Goal: Task Accomplishment & Management: Manage account settings

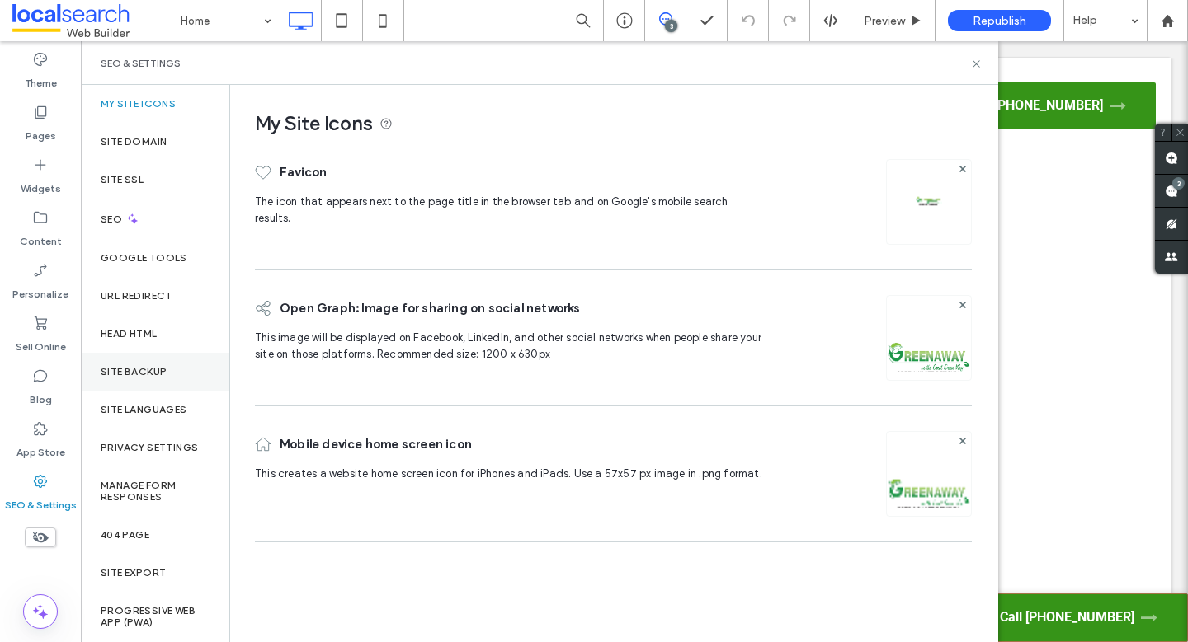
click at [139, 361] on div "Site Backup" at bounding box center [155, 372] width 148 height 38
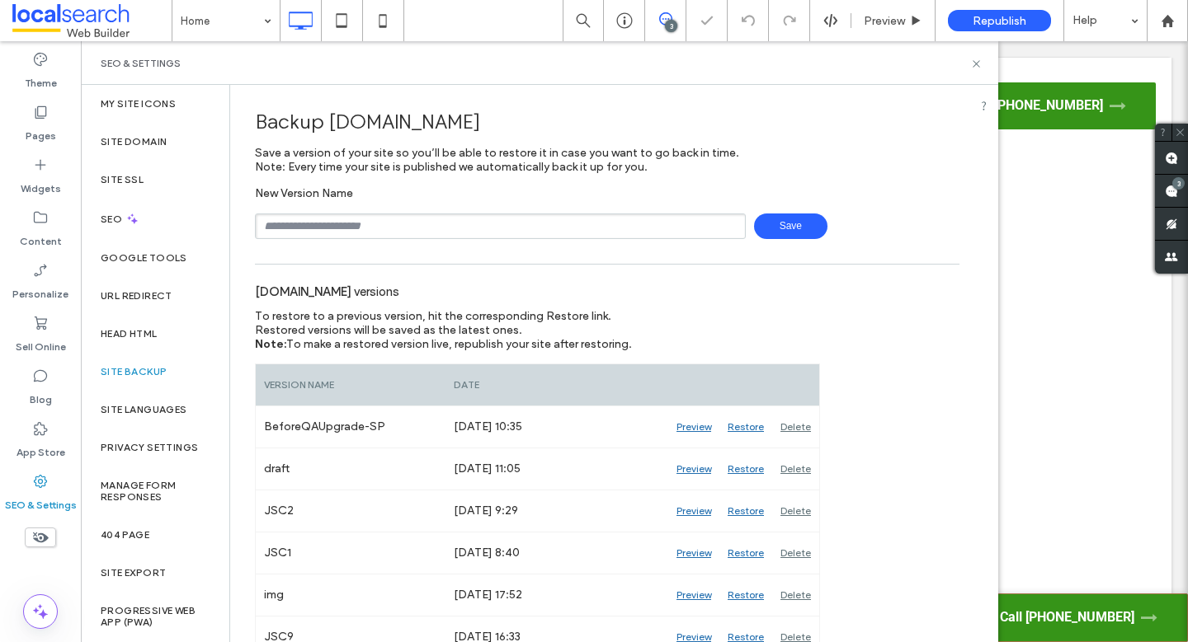
click at [381, 220] on input "text" at bounding box center [500, 227] width 491 height 26
click at [310, 225] on input "**********" at bounding box center [500, 227] width 491 height 26
type input "**********"
click at [976, 59] on icon at bounding box center [976, 64] width 12 height 12
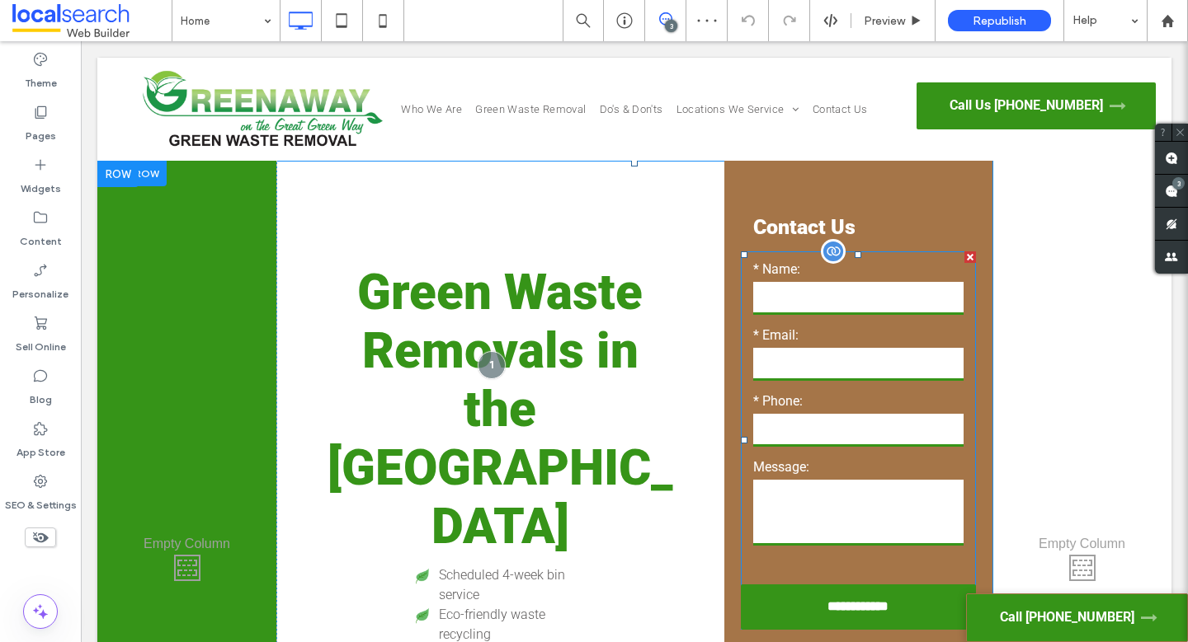
click at [808, 328] on label "* Email:" at bounding box center [858, 336] width 211 height 20
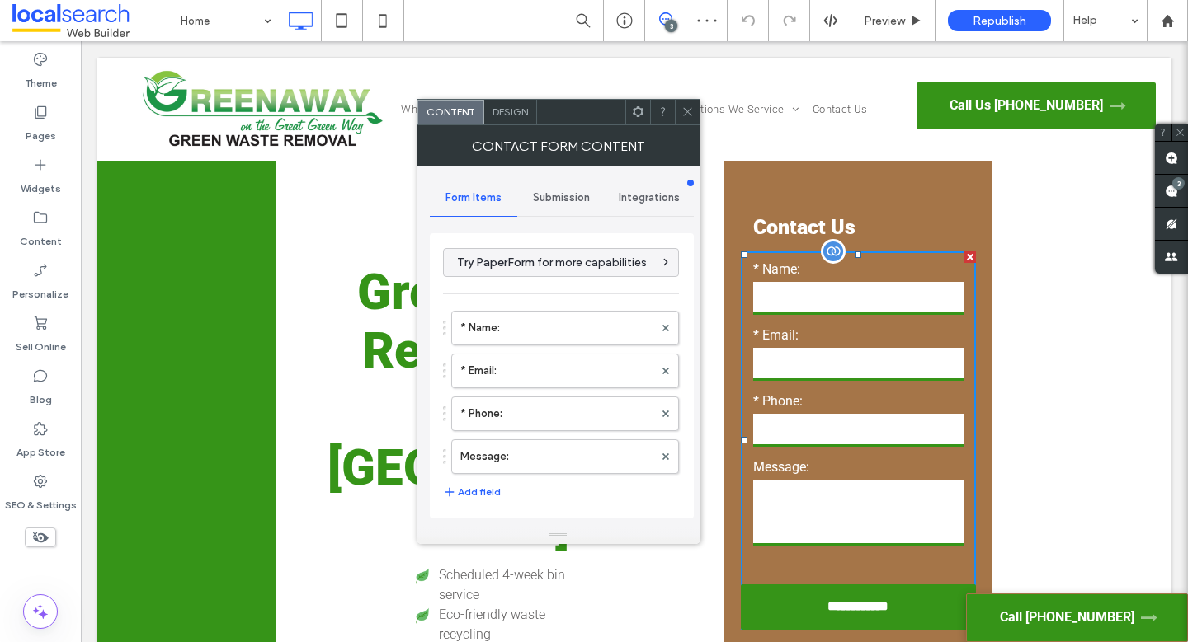
type input "**********"
drag, startPoint x: 559, startPoint y: 190, endPoint x: 569, endPoint y: 198, distance: 12.9
click at [559, 191] on span "Submission" at bounding box center [561, 197] width 57 height 13
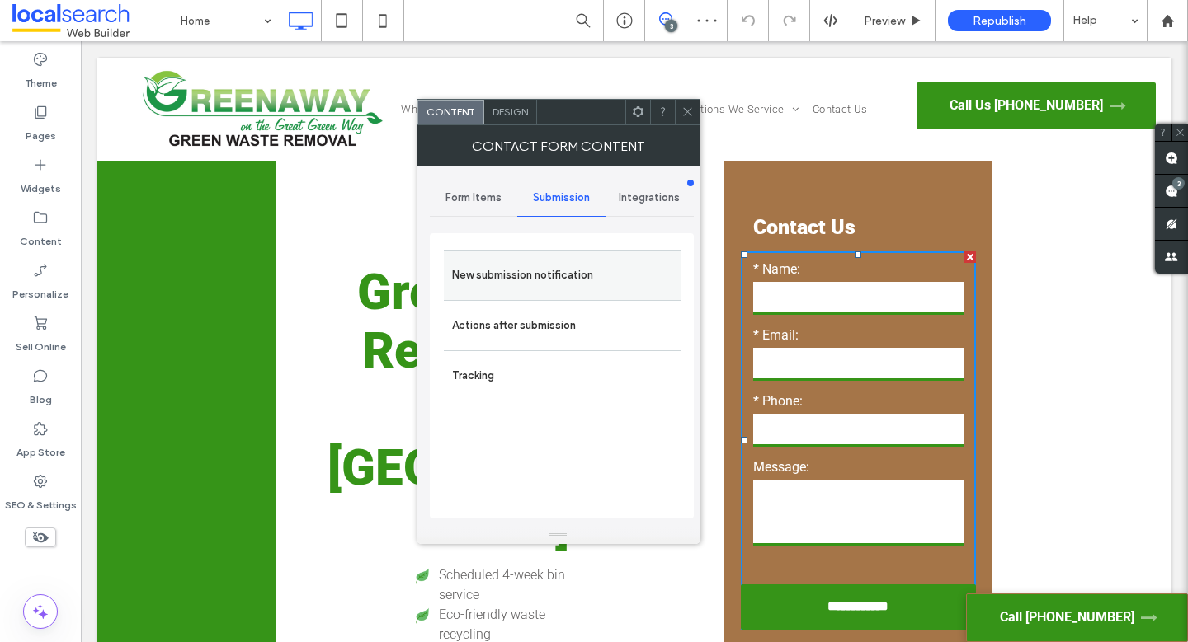
click at [601, 260] on label "New submission notification" at bounding box center [562, 275] width 220 height 33
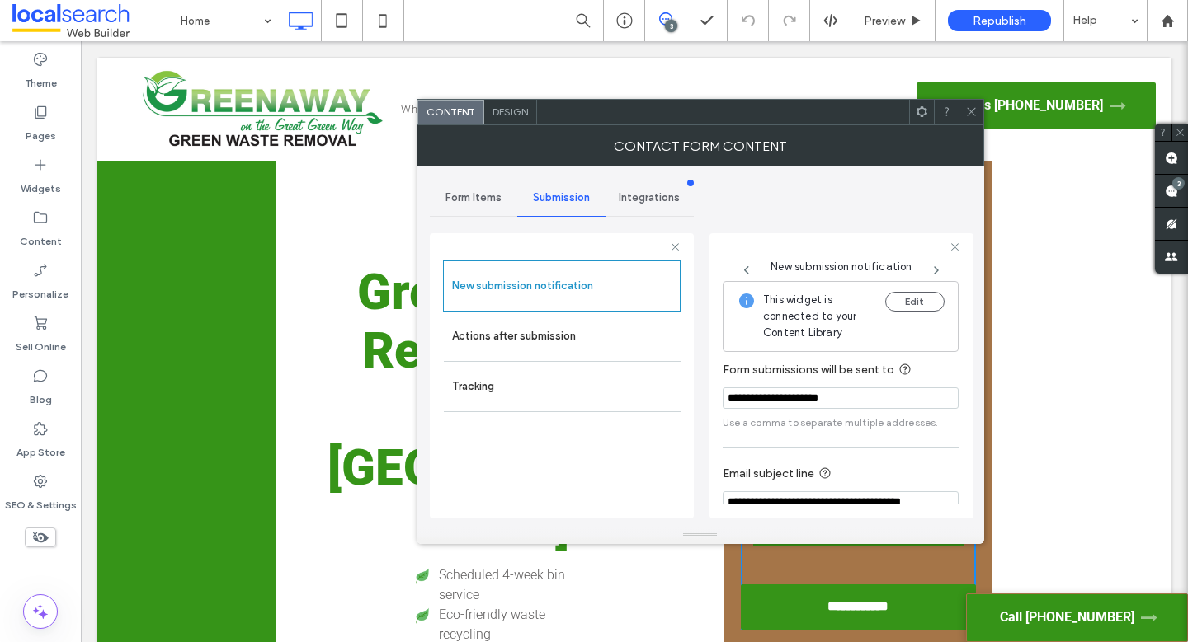
click at [967, 115] on icon at bounding box center [971, 112] width 12 height 12
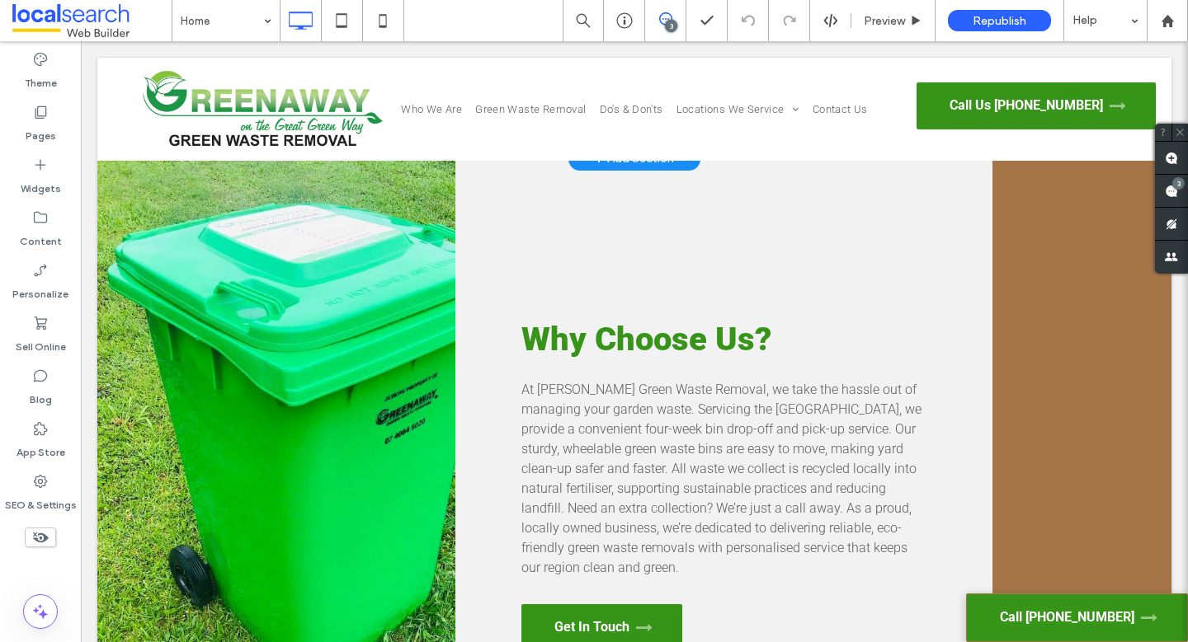
scroll to position [1074, 0]
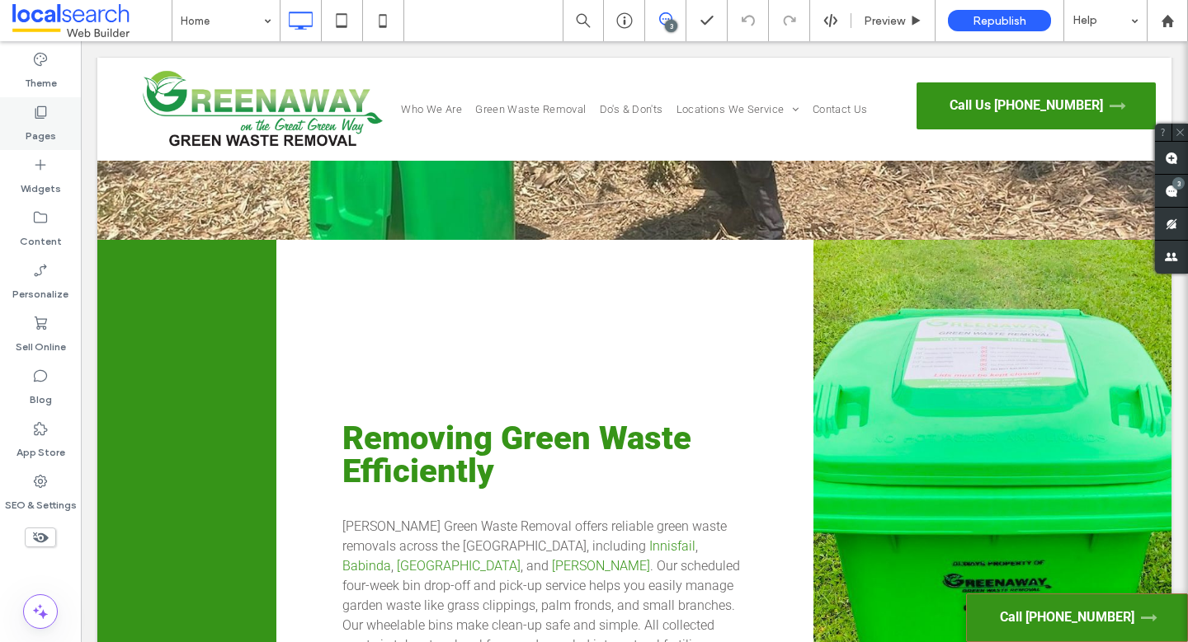
click at [63, 118] on div "Pages" at bounding box center [40, 123] width 81 height 53
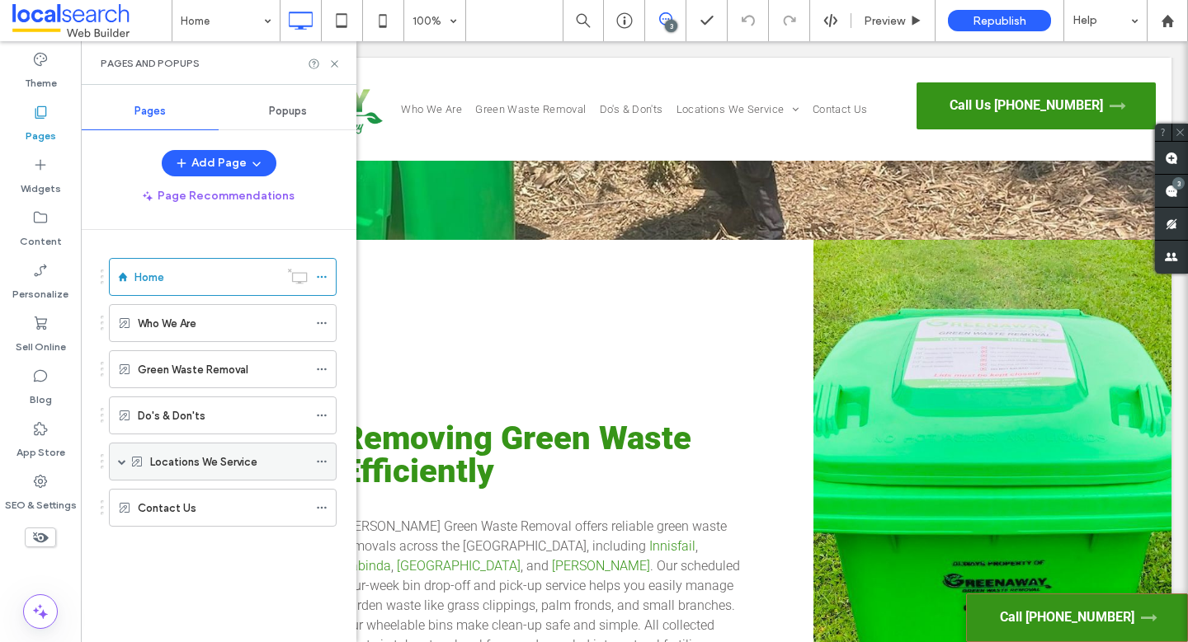
click at [116, 459] on div "Locations We Service" at bounding box center [223, 462] width 228 height 38
click at [125, 462] on span at bounding box center [122, 462] width 8 height 8
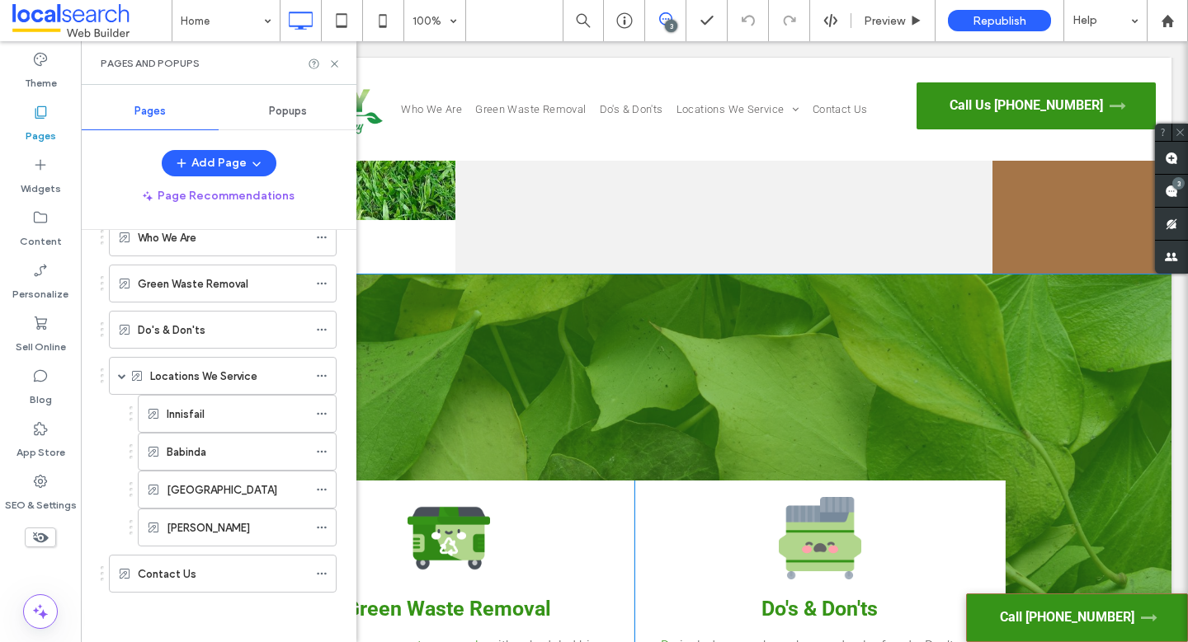
scroll to position [3004, 0]
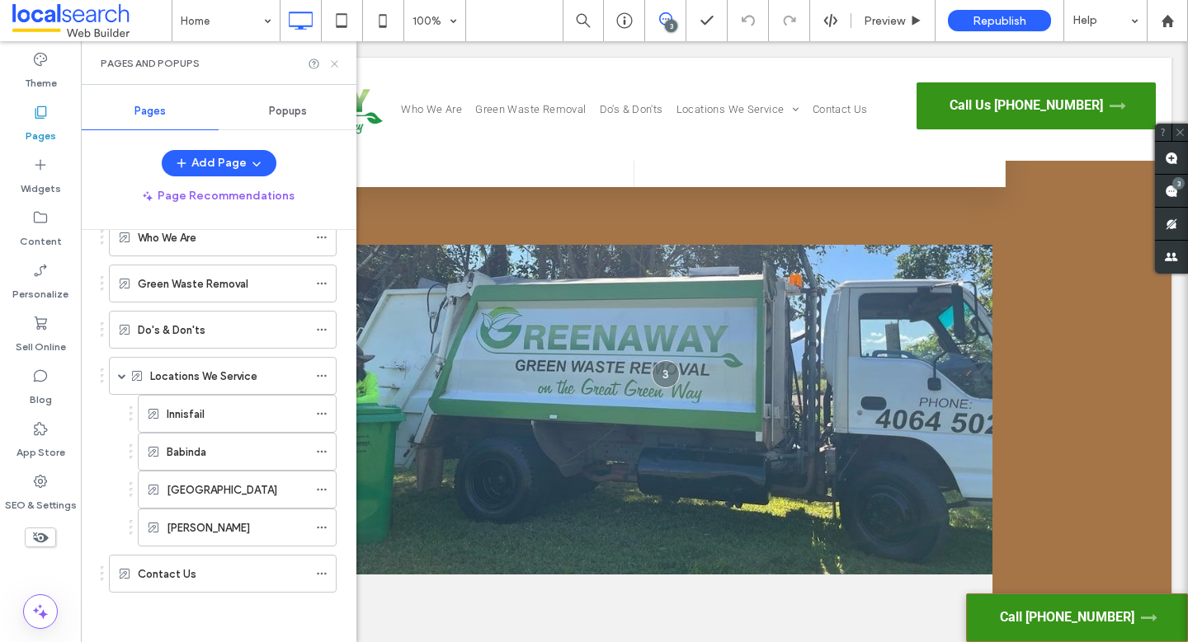
click at [329, 58] on icon at bounding box center [334, 64] width 12 height 12
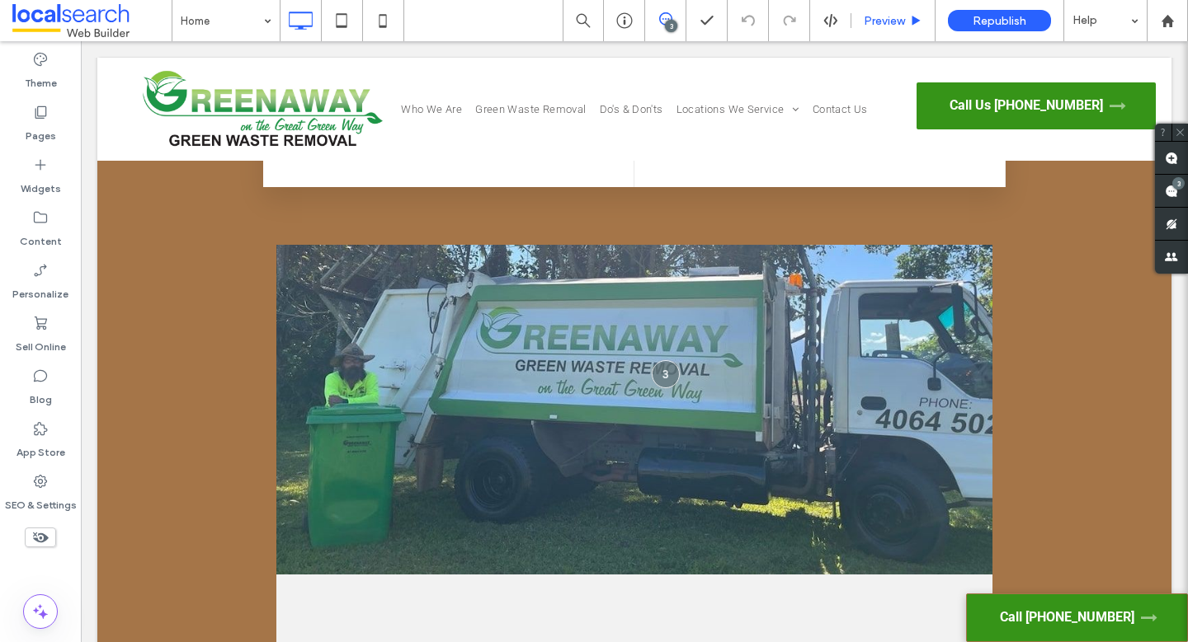
click at [920, 23] on icon at bounding box center [916, 21] width 12 height 12
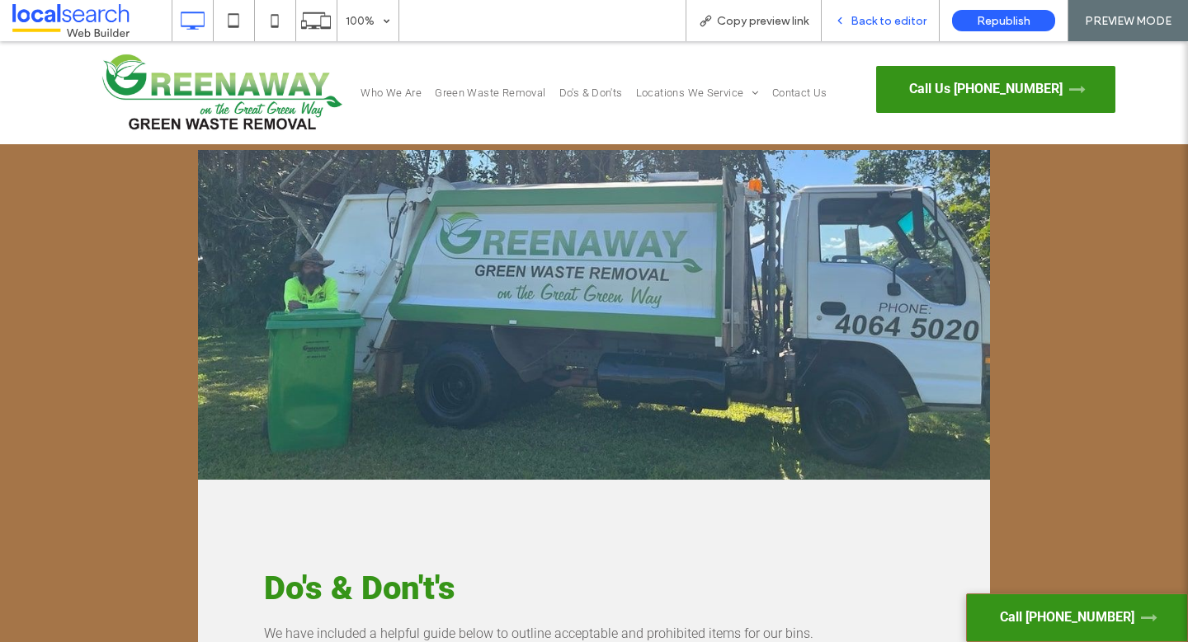
click at [873, 19] on span "Back to editor" at bounding box center [888, 21] width 76 height 14
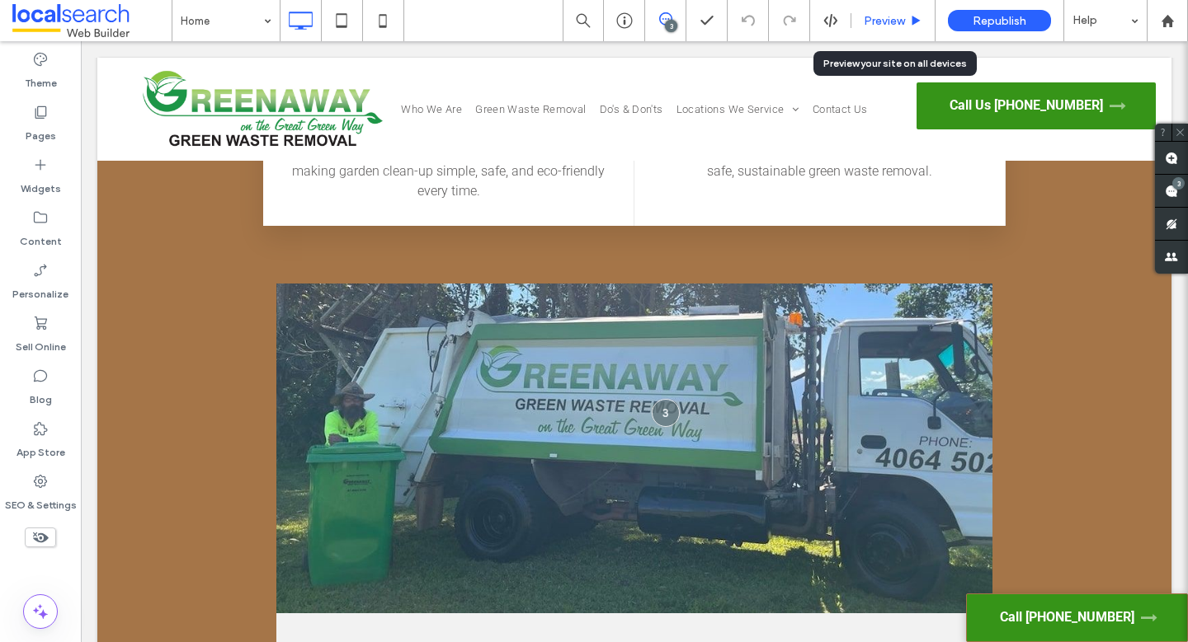
click at [880, 21] on span "Preview" at bounding box center [883, 21] width 41 height 14
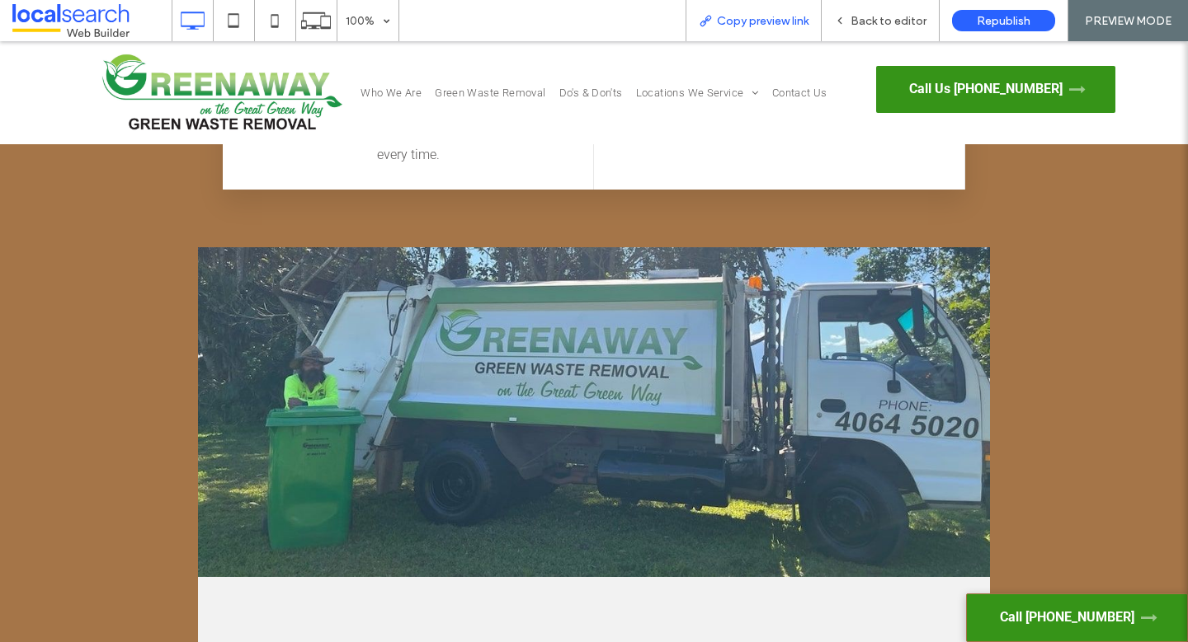
click at [791, 23] on span "Copy preview link" at bounding box center [763, 21] width 92 height 14
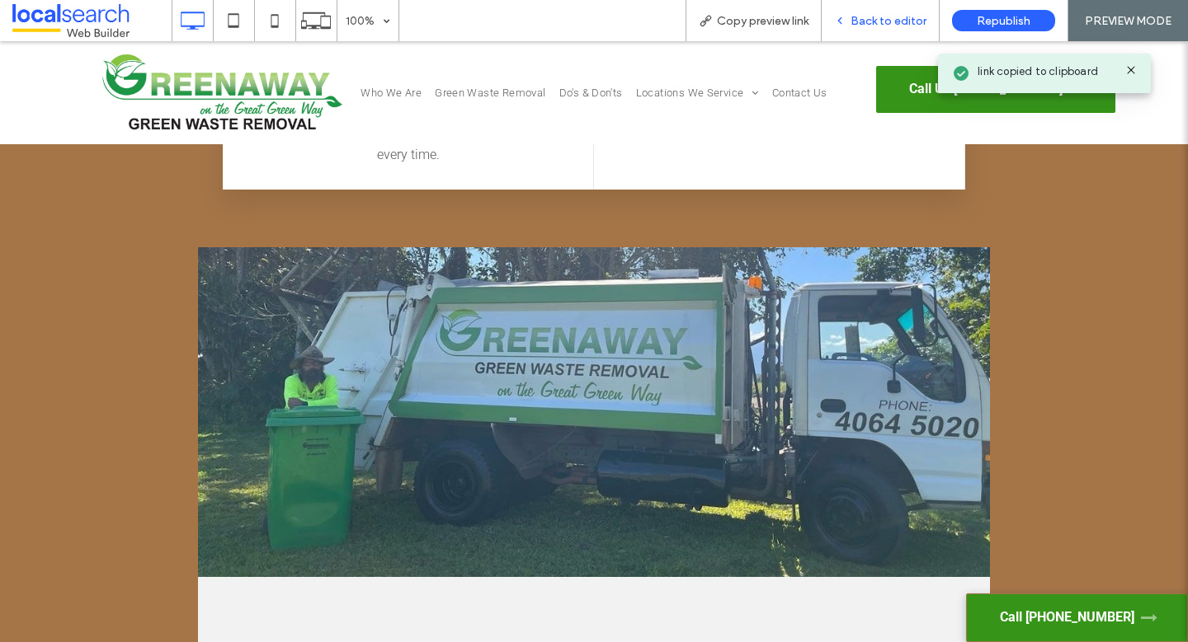
click at [853, 18] on span "Back to editor" at bounding box center [888, 21] width 76 height 14
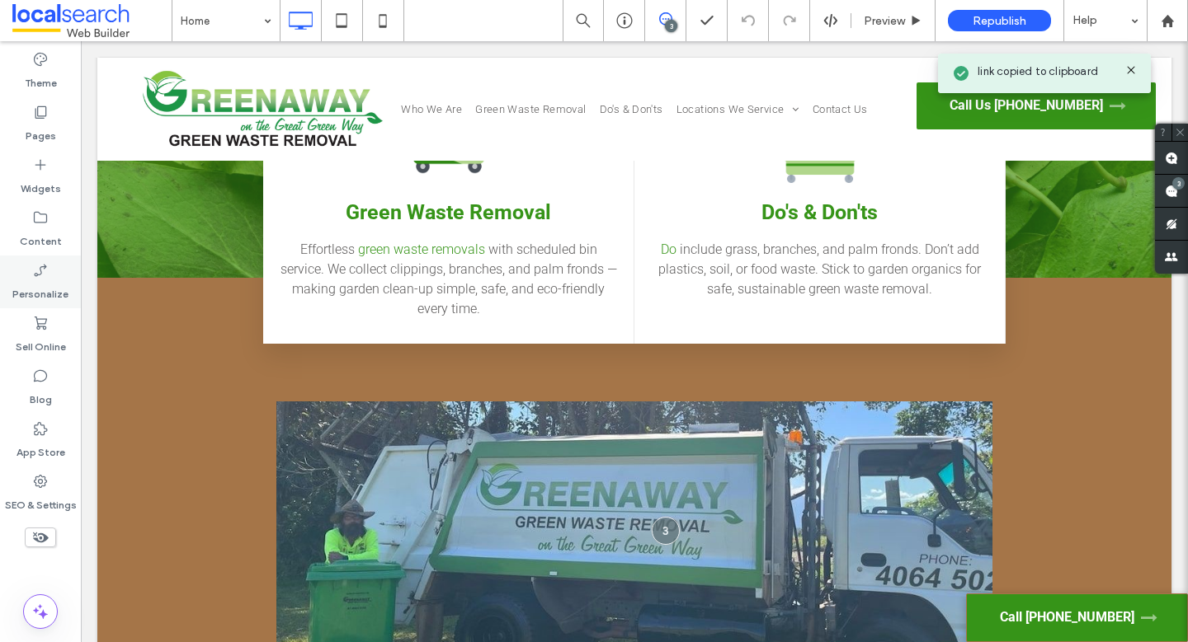
scroll to position [2927, 0]
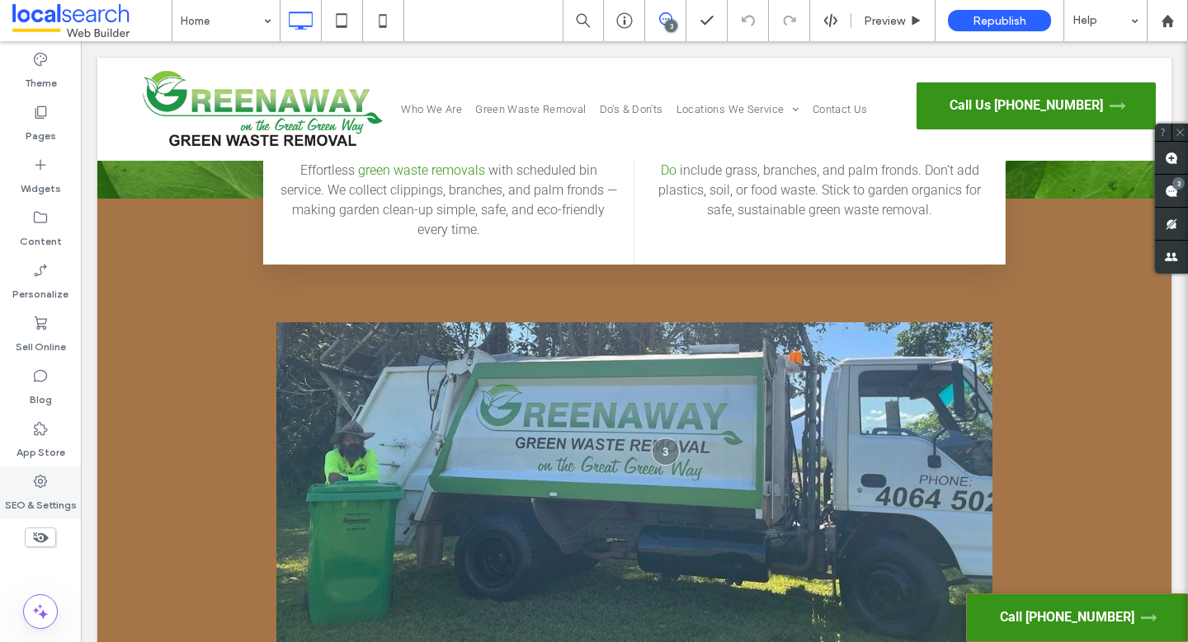
click at [38, 482] on use at bounding box center [40, 481] width 13 height 13
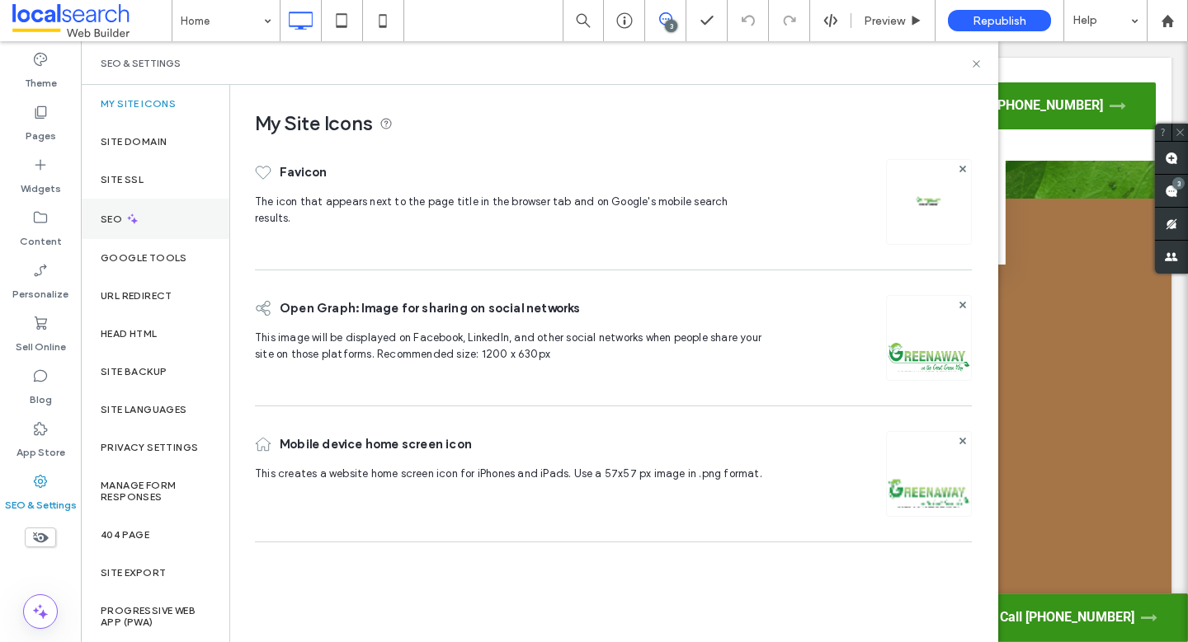
click at [148, 223] on div "SEO" at bounding box center [155, 219] width 148 height 40
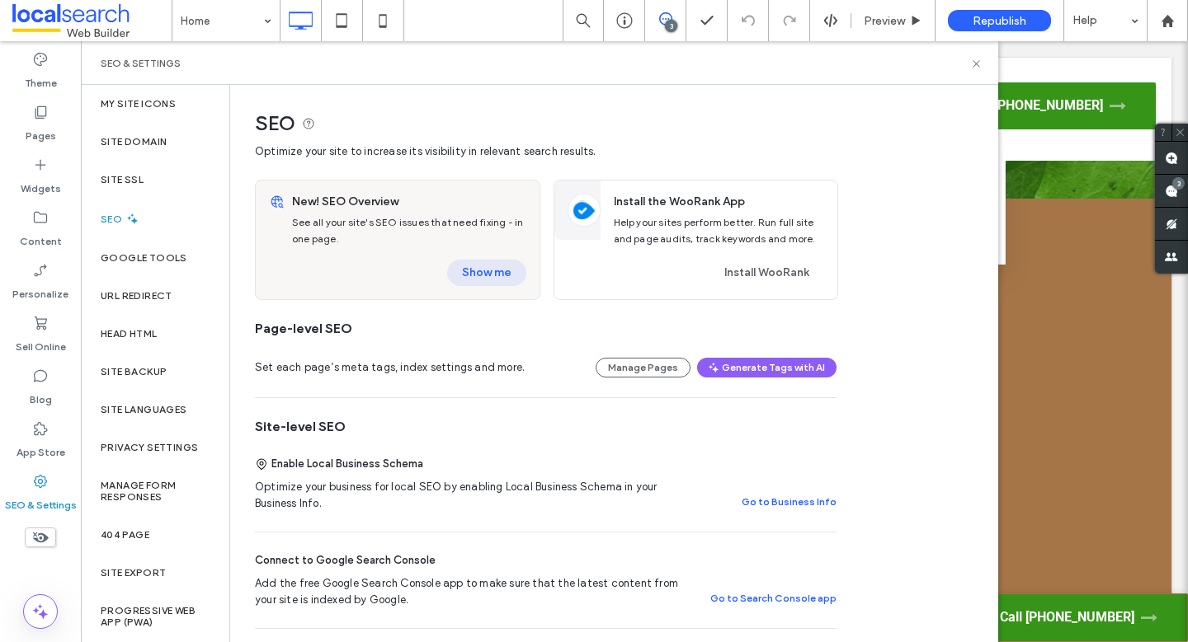
click at [481, 278] on button "Show me" at bounding box center [486, 273] width 79 height 26
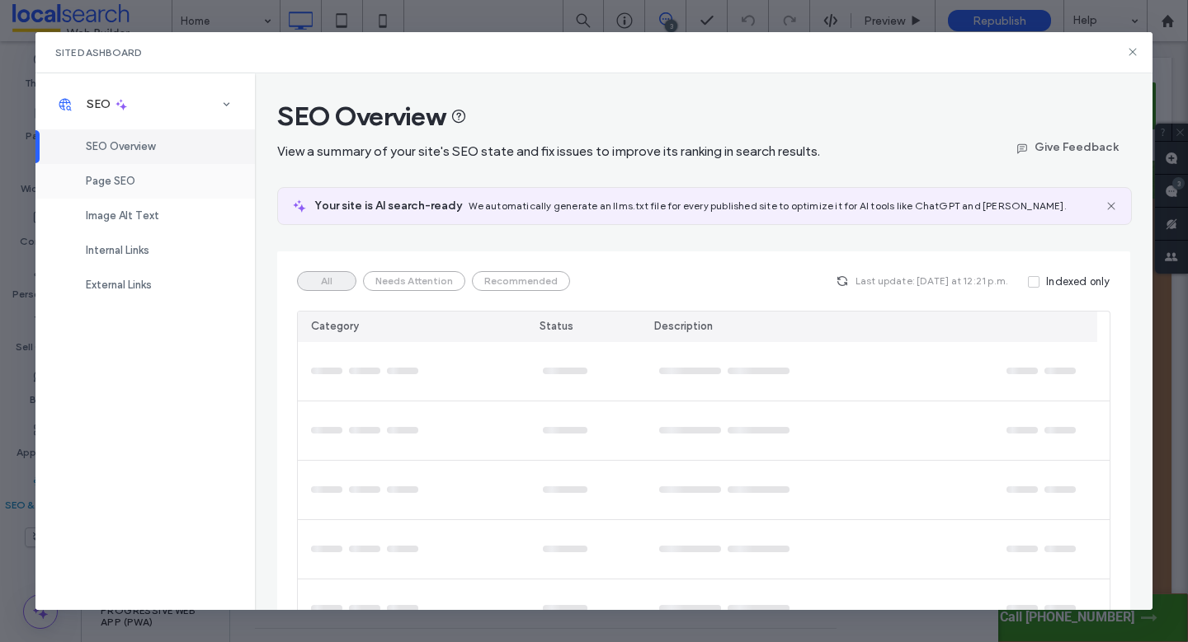
drag, startPoint x: 89, startPoint y: 165, endPoint x: 105, endPoint y: 175, distance: 18.5
click at [90, 166] on div "Page SEO" at bounding box center [144, 181] width 219 height 35
click at [105, 175] on span "Page SEO" at bounding box center [110, 181] width 49 height 12
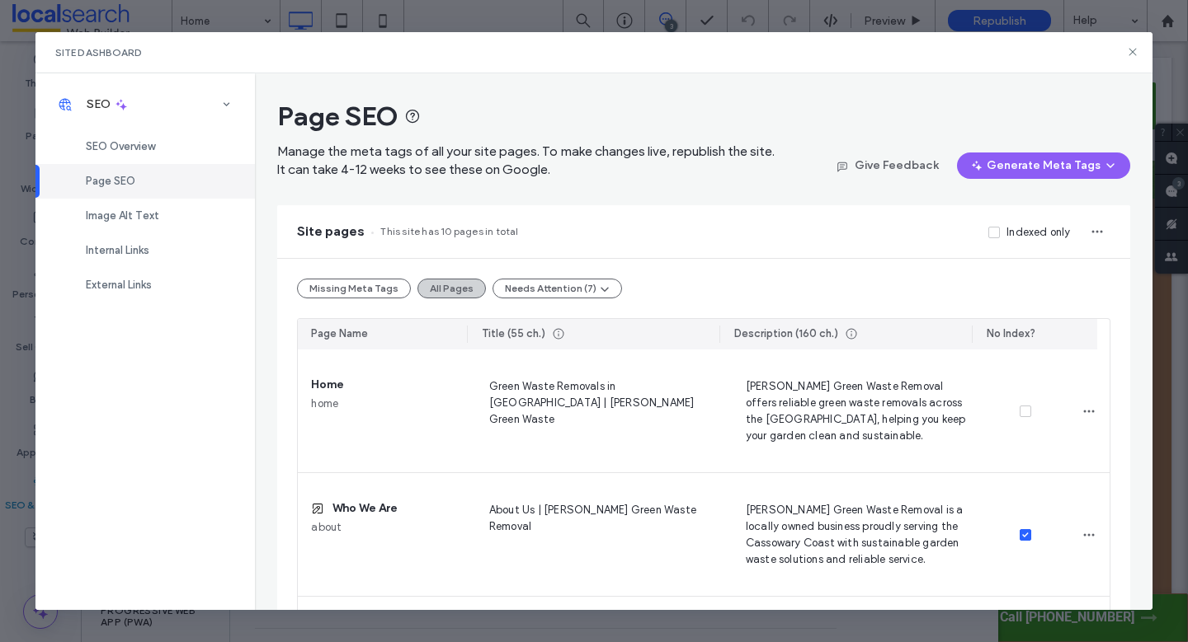
click at [468, 285] on button "All Pages" at bounding box center [451, 289] width 68 height 20
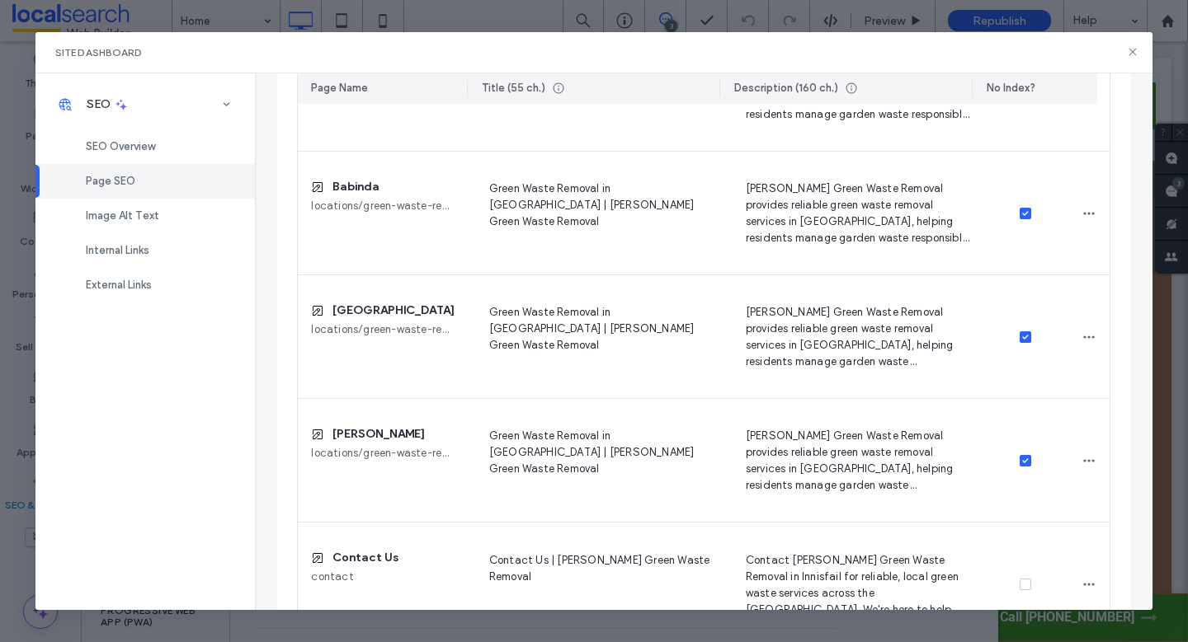
scroll to position [948, 0]
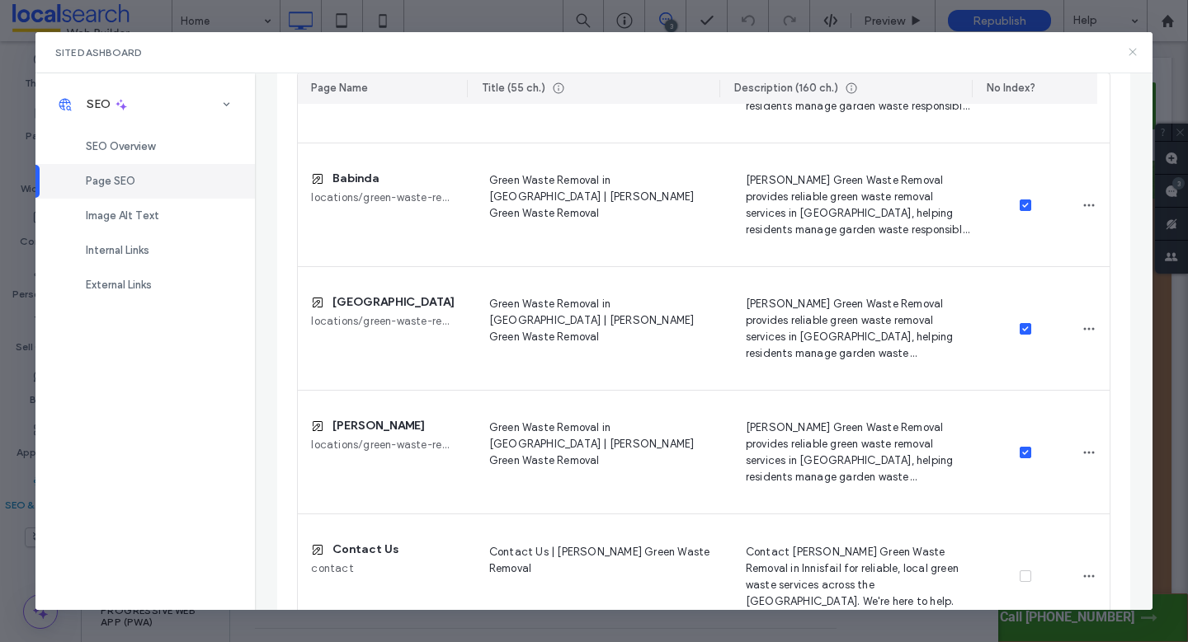
click at [1136, 50] on icon at bounding box center [1132, 51] width 13 height 13
